Goal: Information Seeking & Learning: Check status

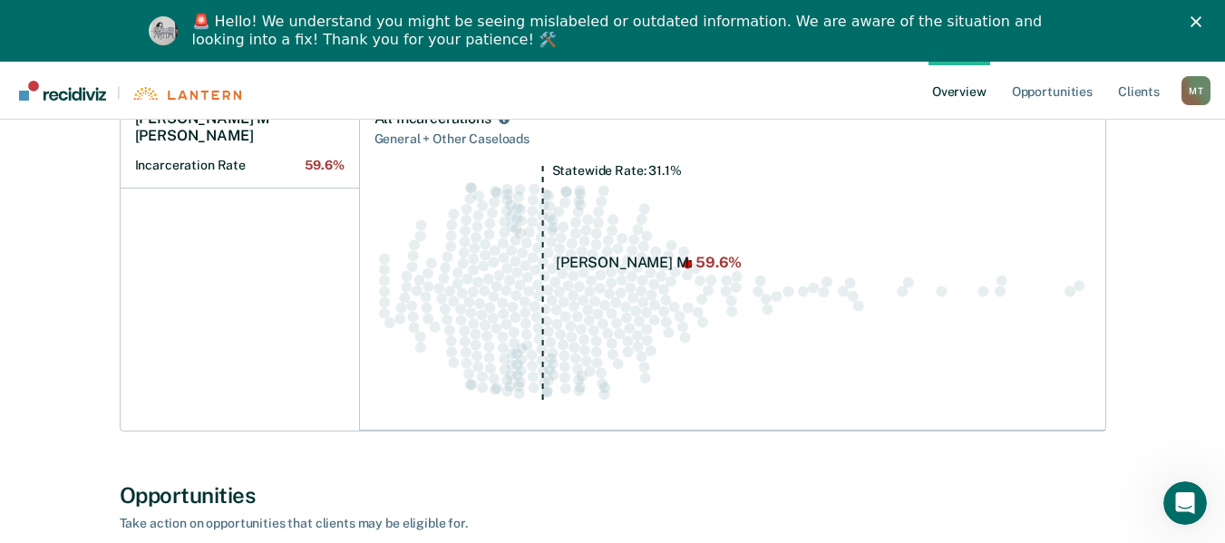
scroll to position [181, 0]
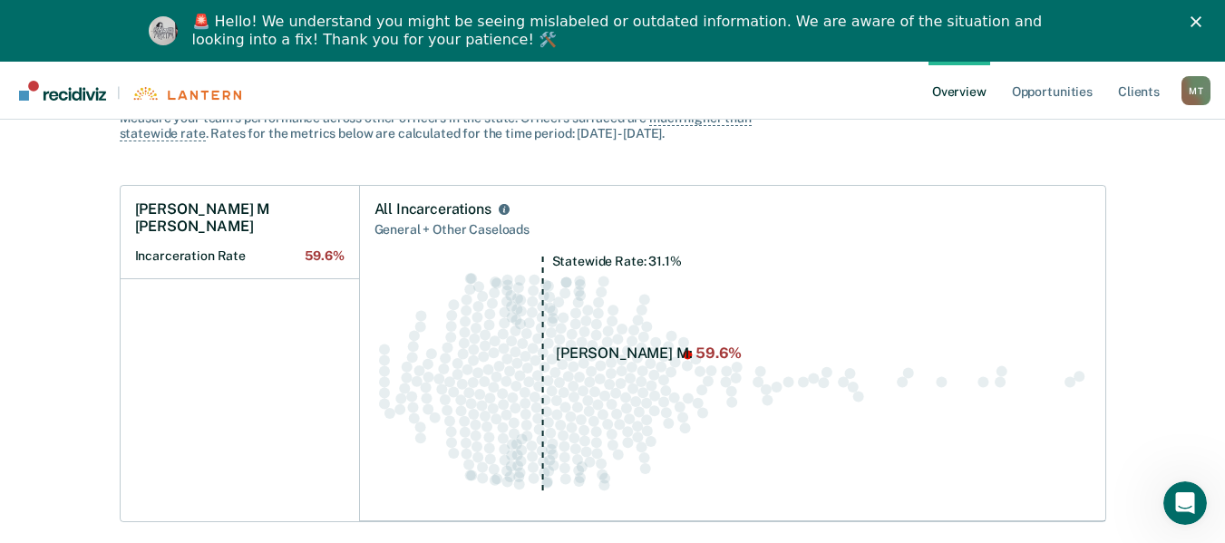
click at [1201, 19] on polygon "Close" at bounding box center [1195, 21] width 11 height 11
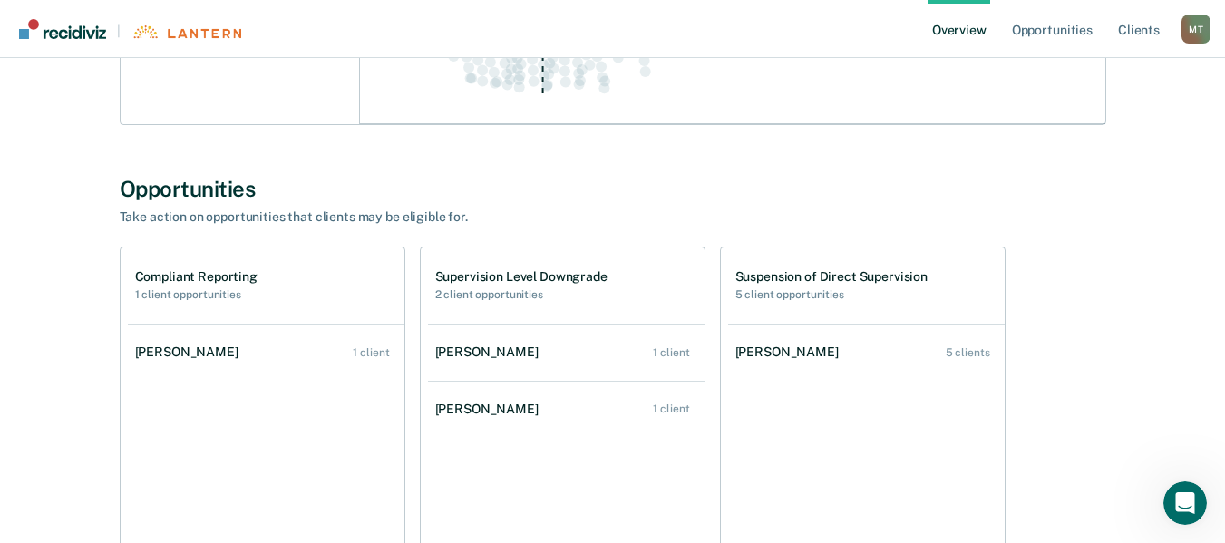
scroll to position [544, 0]
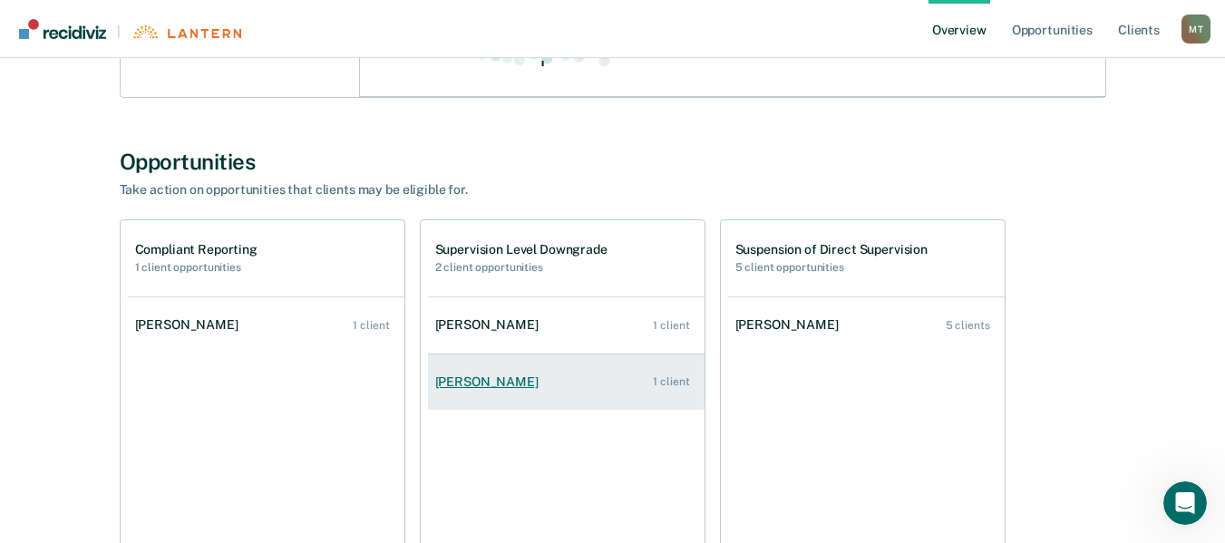
click at [480, 388] on div "[PERSON_NAME]" at bounding box center [490, 381] width 111 height 15
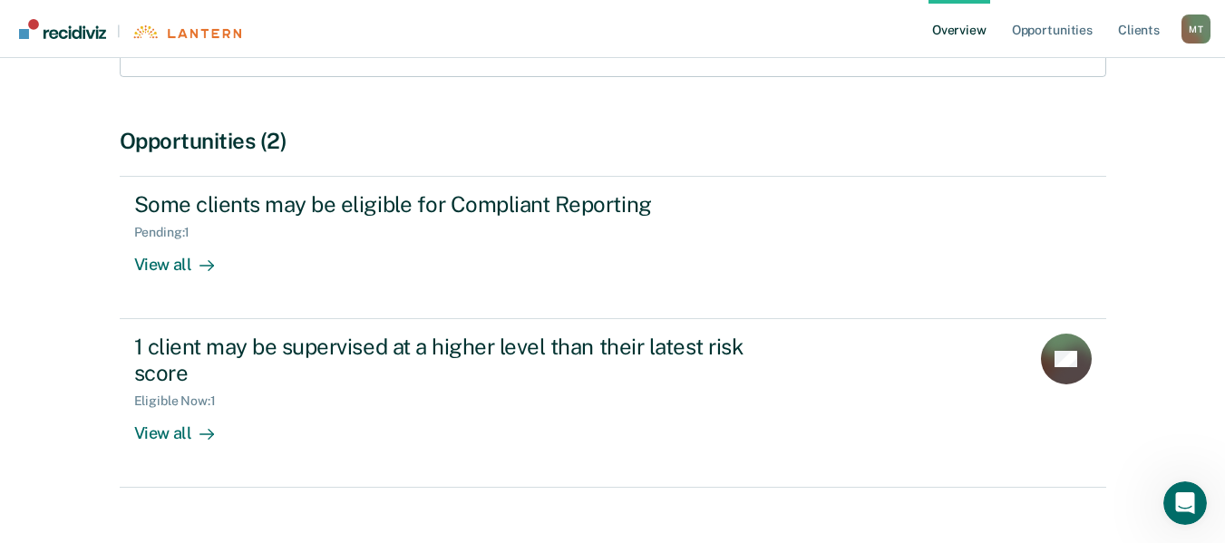
scroll to position [354, 0]
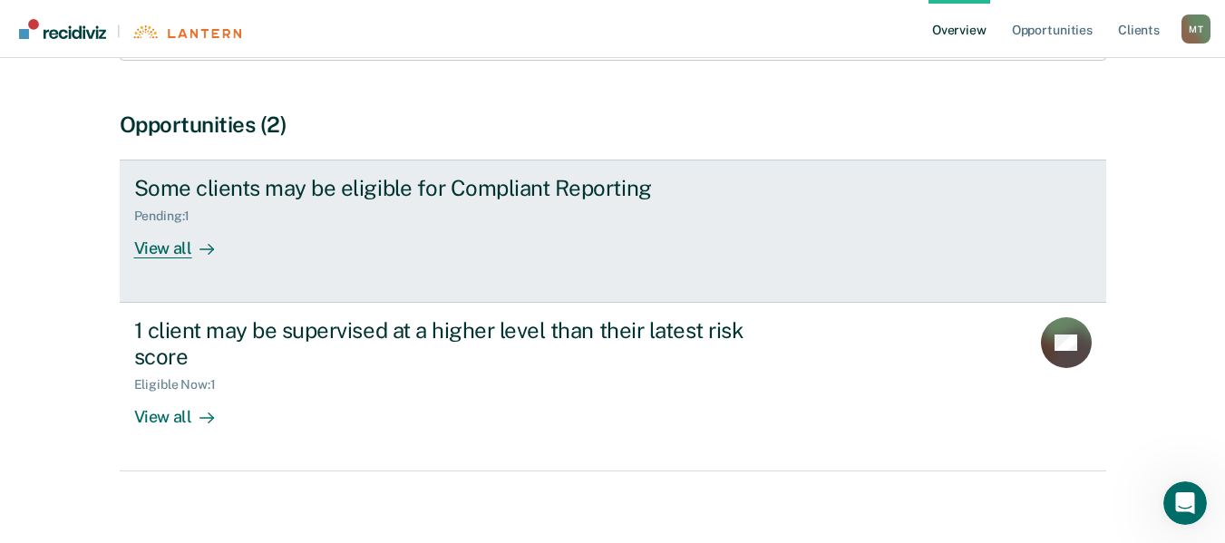
click at [142, 228] on div "View all" at bounding box center [185, 240] width 102 height 35
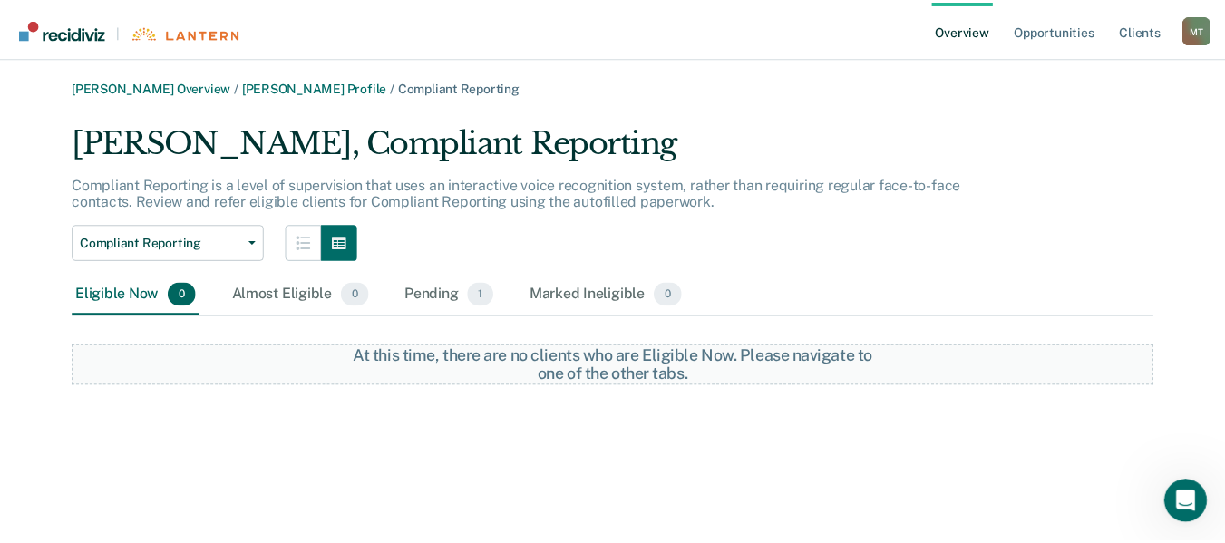
scroll to position [354, 0]
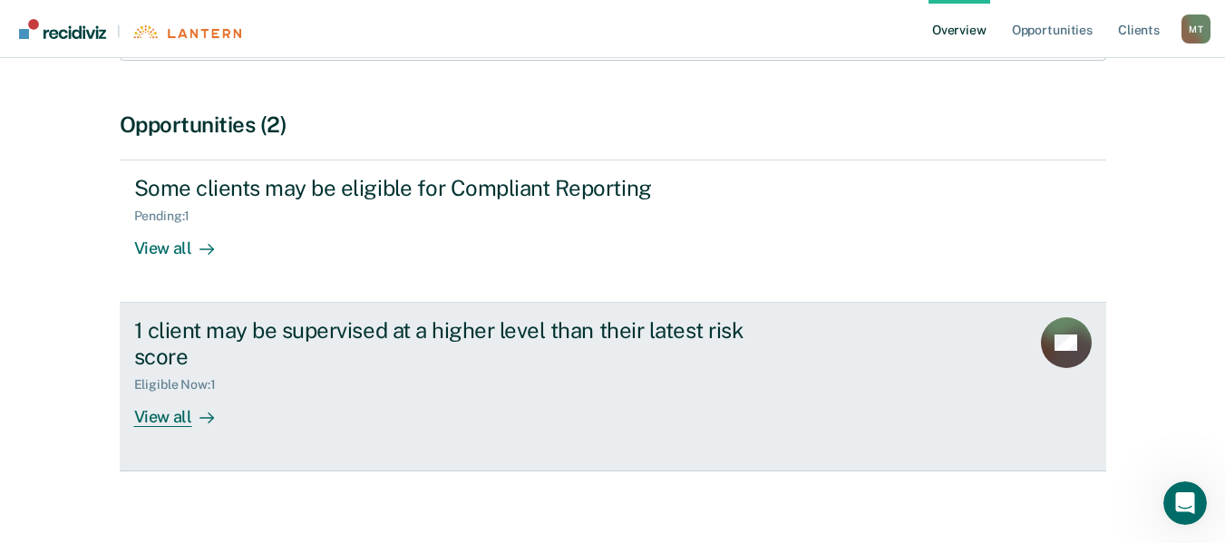
click at [172, 397] on div "View all" at bounding box center [185, 409] width 102 height 35
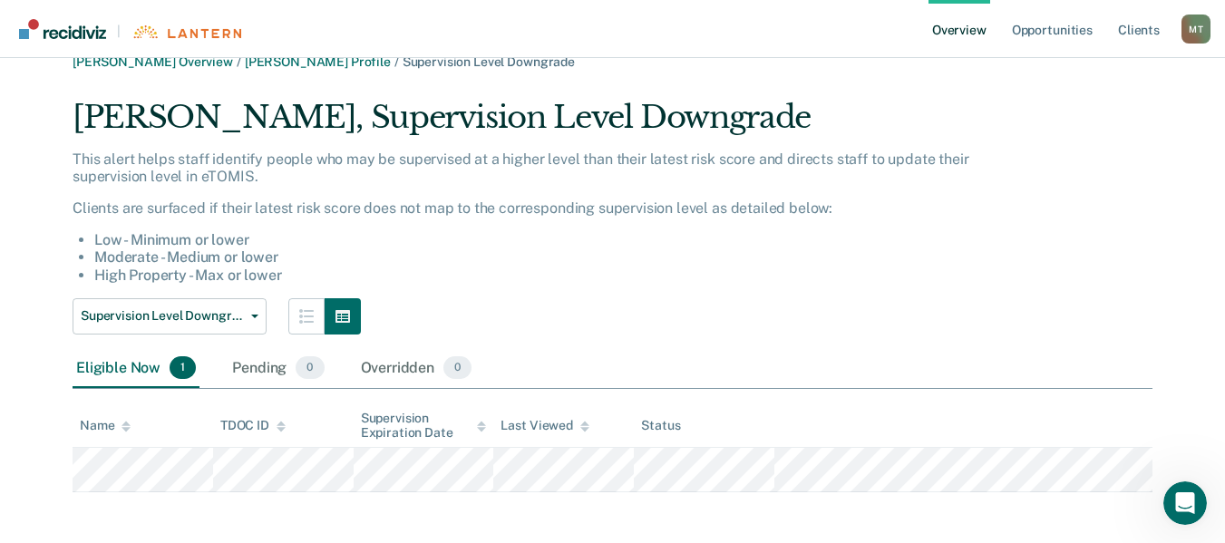
scroll to position [33, 0]
